Goal: Information Seeking & Learning: Learn about a topic

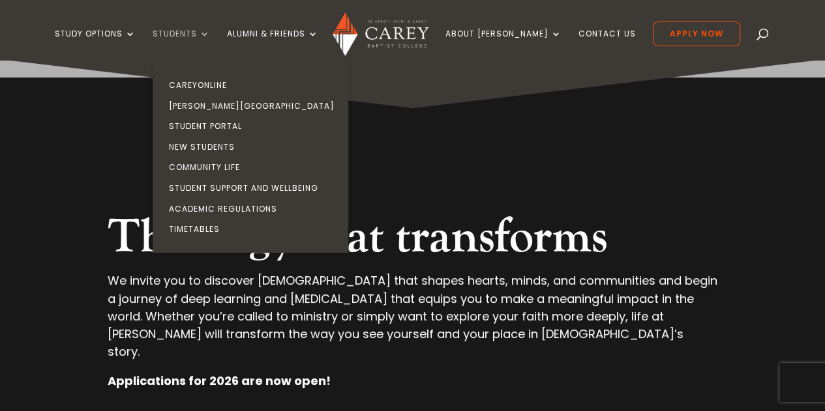
click at [210, 50] on link "Students" at bounding box center [181, 44] width 57 height 31
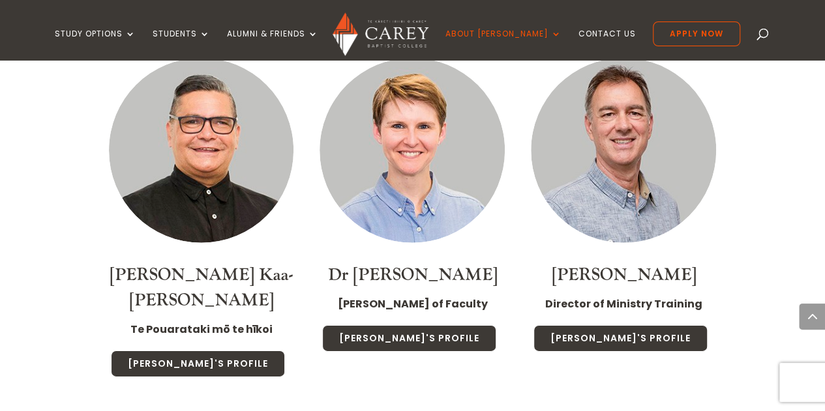
scroll to position [1894, 0]
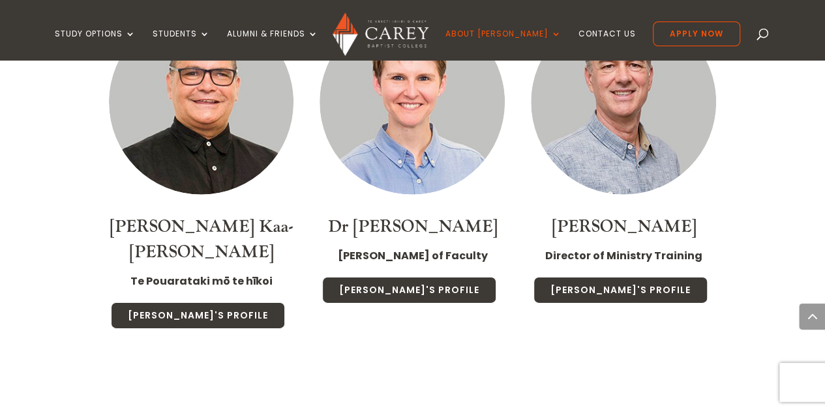
click at [603, 160] on img at bounding box center [623, 102] width 185 height 185
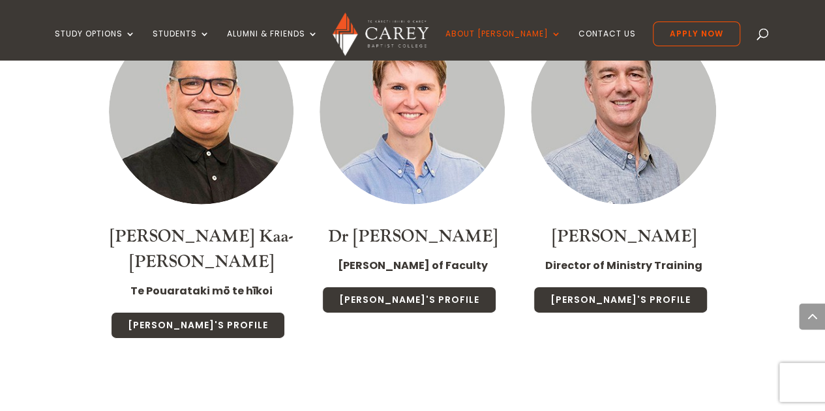
click at [422, 127] on img at bounding box center [412, 112] width 185 height 185
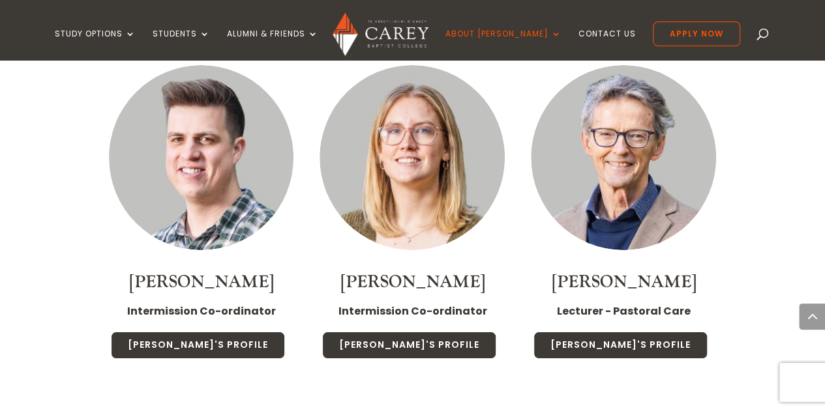
scroll to position [2315, 0]
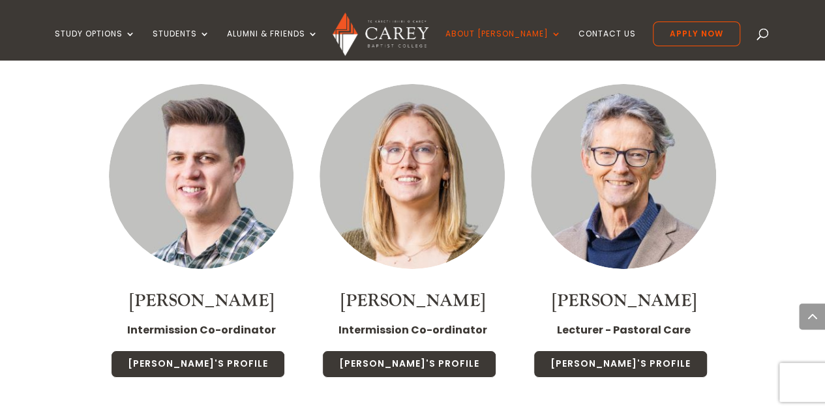
click at [668, 158] on img at bounding box center [623, 176] width 185 height 185
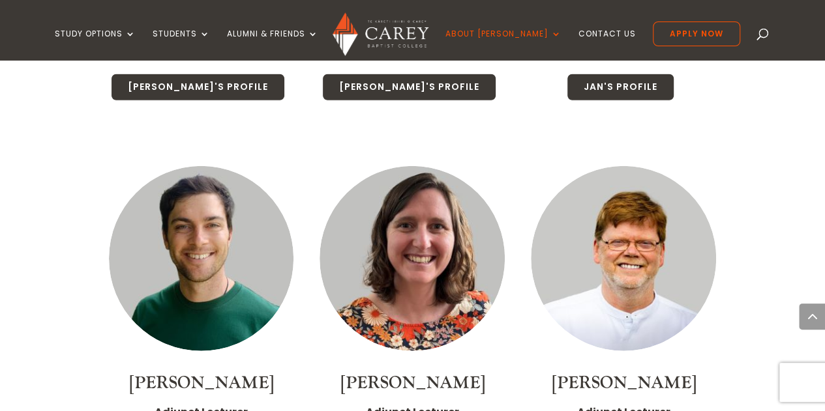
scroll to position [4148, 0]
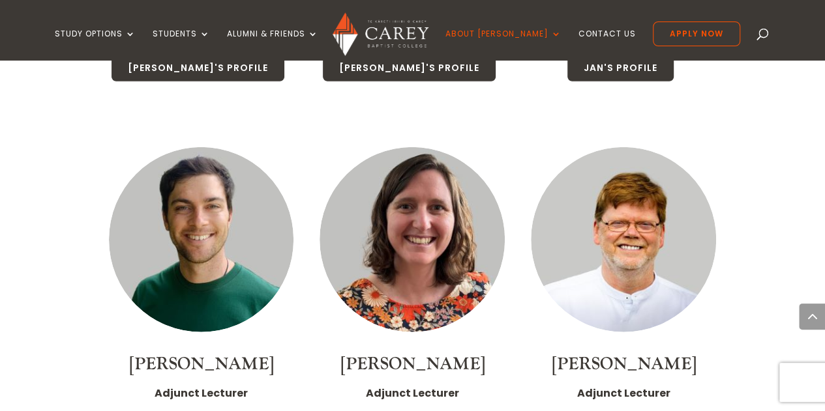
click at [626, 236] on img at bounding box center [623, 239] width 185 height 185
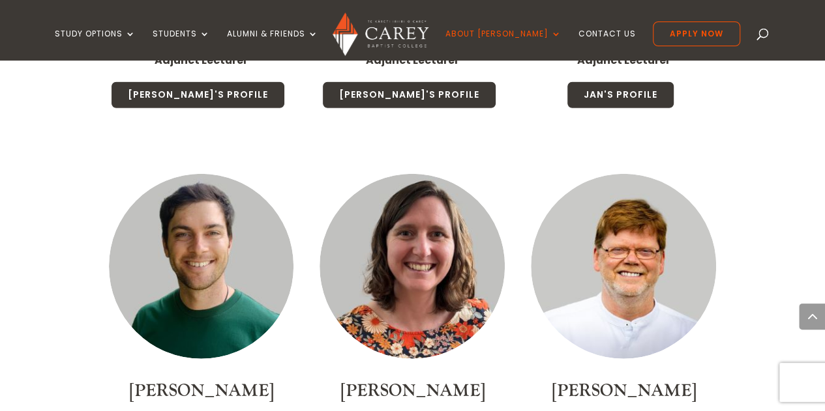
click at [213, 181] on img at bounding box center [201, 266] width 185 height 185
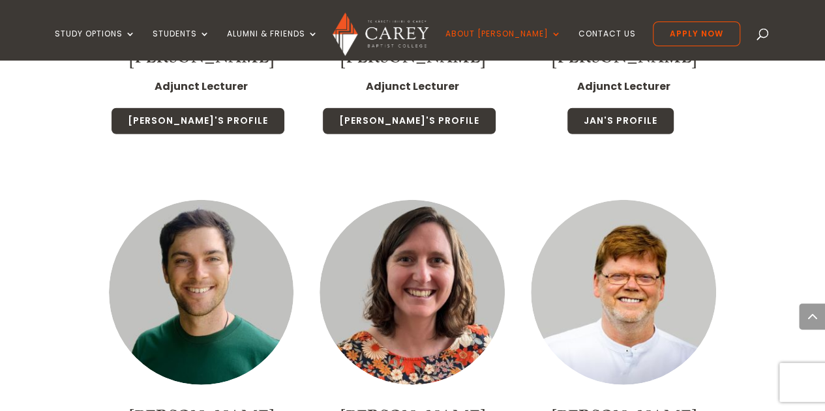
click at [395, 200] on img at bounding box center [412, 292] width 185 height 185
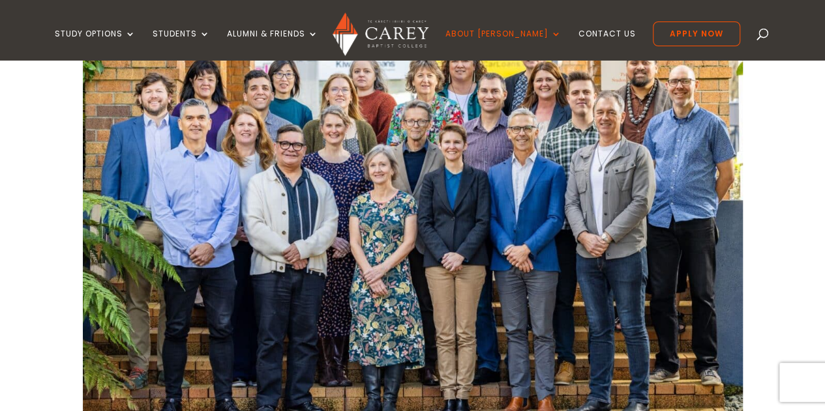
scroll to position [505, 0]
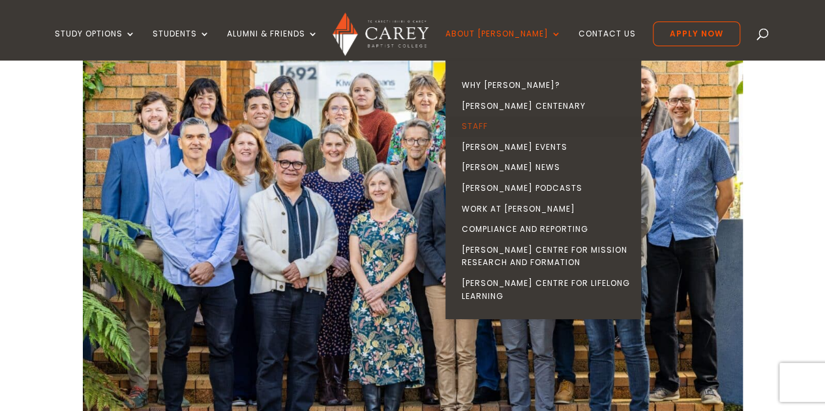
click at [501, 127] on link "Staff" at bounding box center [547, 126] width 196 height 21
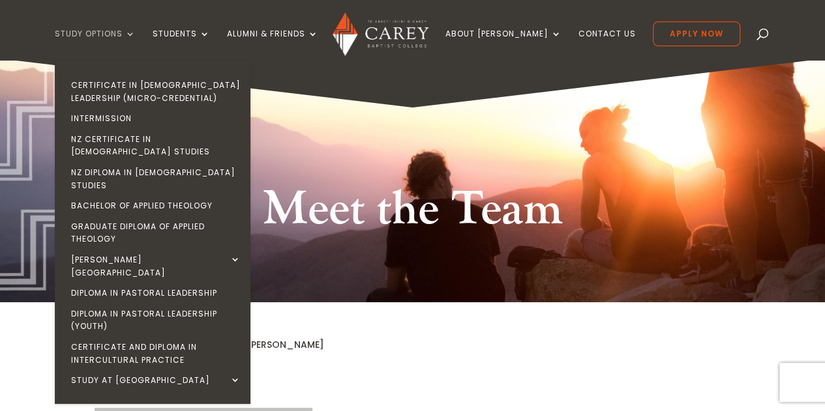
click at [97, 36] on link "Study Options" at bounding box center [95, 44] width 81 height 31
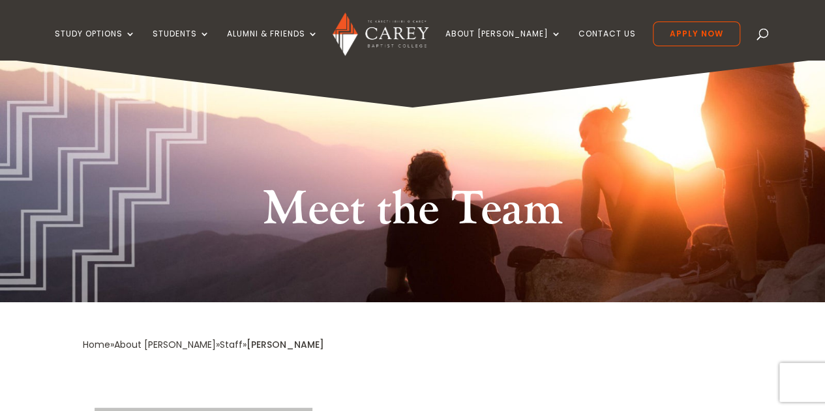
click at [387, 78] on div "Meet the Team" at bounding box center [412, 181] width 825 height 244
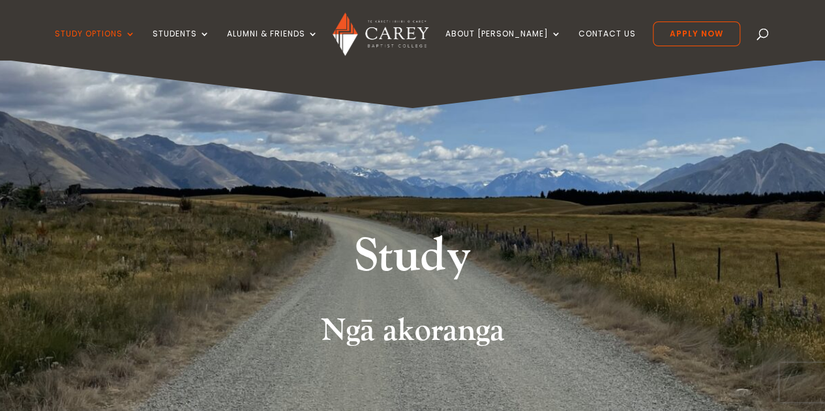
click at [595, 143] on div "Study Ngā akoranga" at bounding box center [412, 235] width 825 height 353
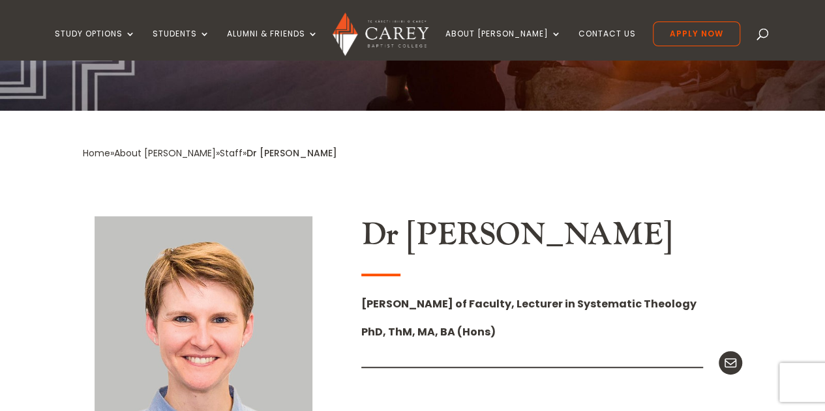
scroll to position [98, 0]
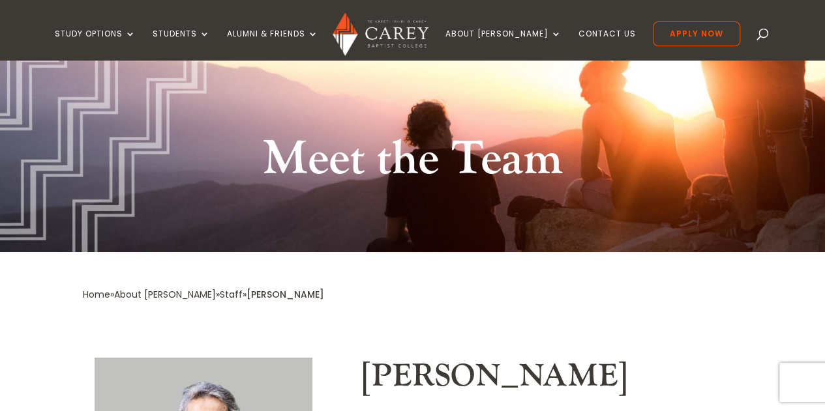
scroll to position [61, 0]
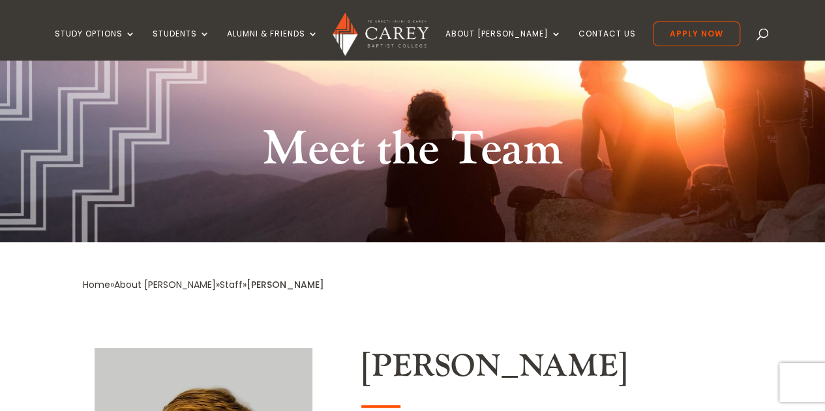
scroll to position [55, 0]
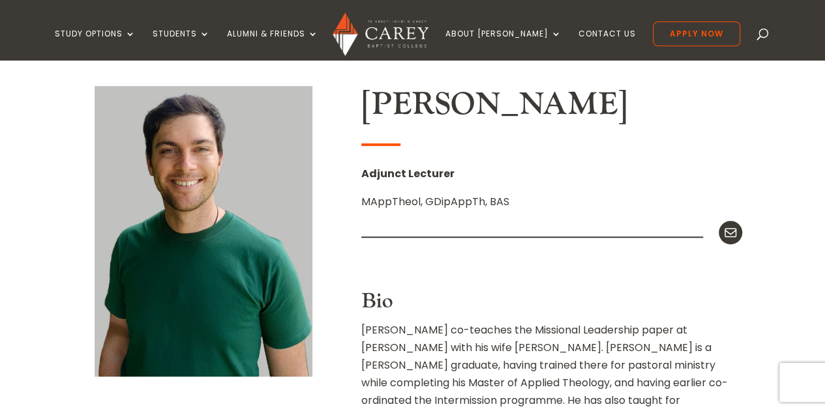
scroll to position [57, 0]
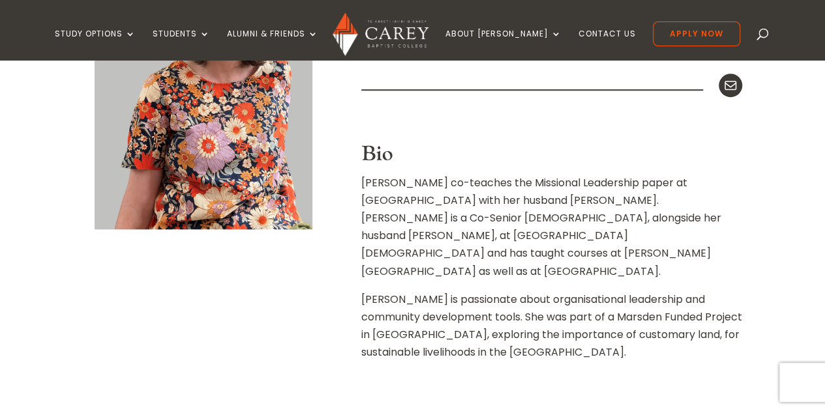
scroll to position [396, 0]
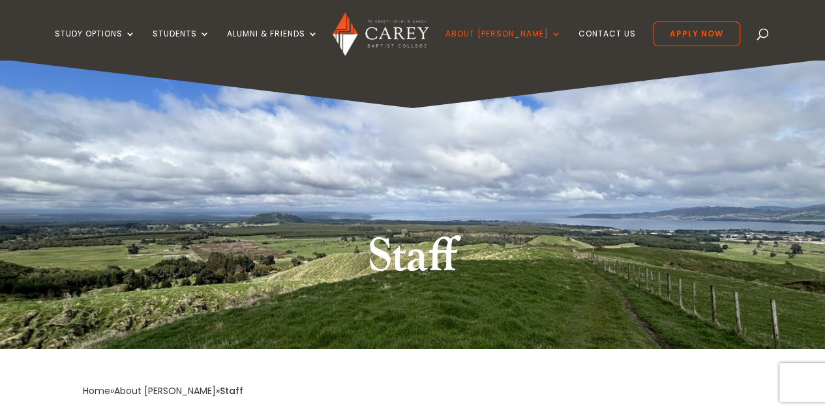
click at [501, 127] on div "Staff" at bounding box center [412, 204] width 825 height 290
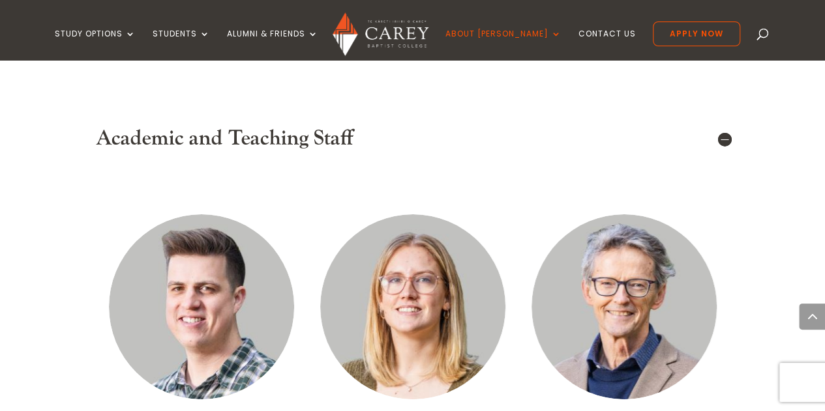
scroll to position [2217, 0]
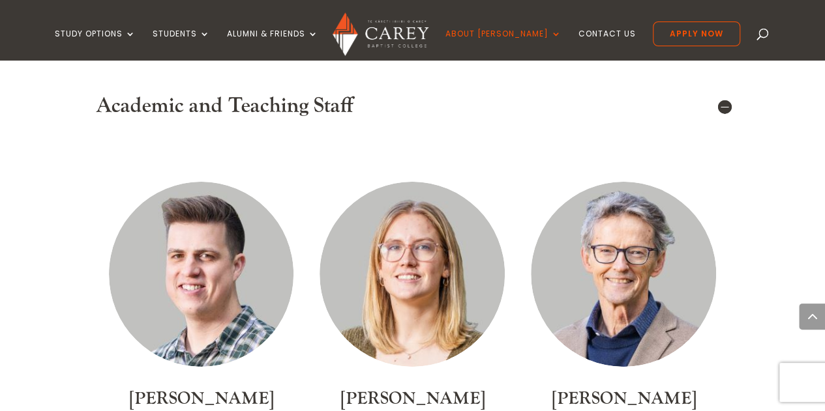
click at [192, 254] on img at bounding box center [201, 274] width 185 height 185
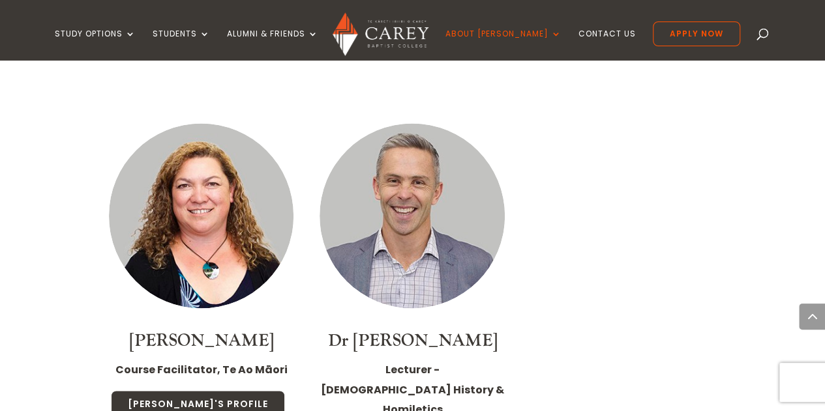
scroll to position [3477, 0]
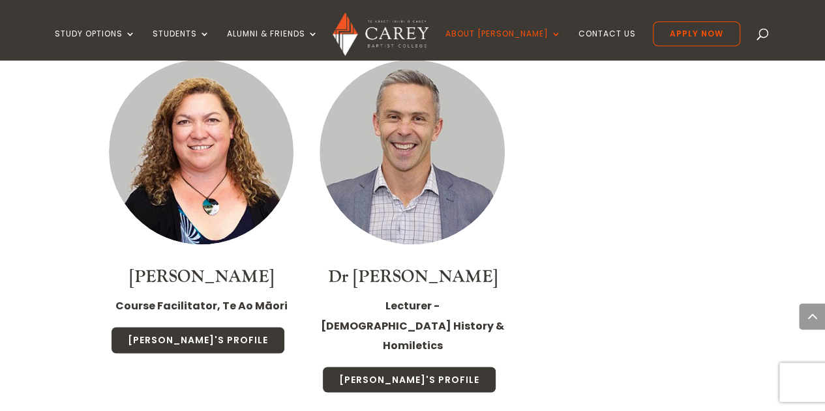
click at [458, 110] on img at bounding box center [412, 151] width 185 height 185
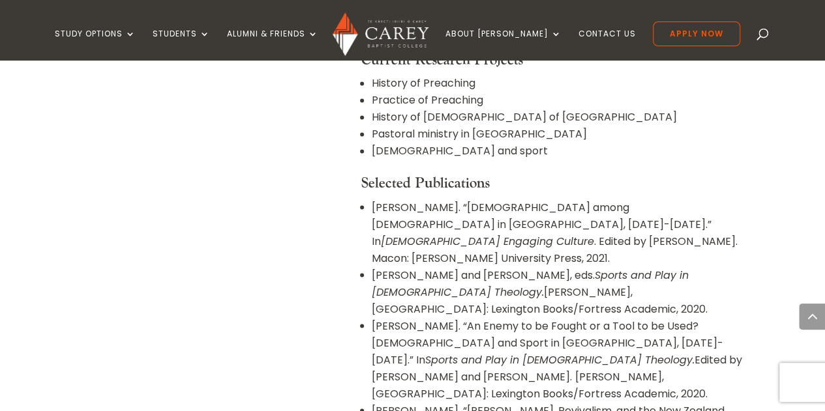
scroll to position [1043, 0]
